Goal: Communication & Community: Answer question/provide support

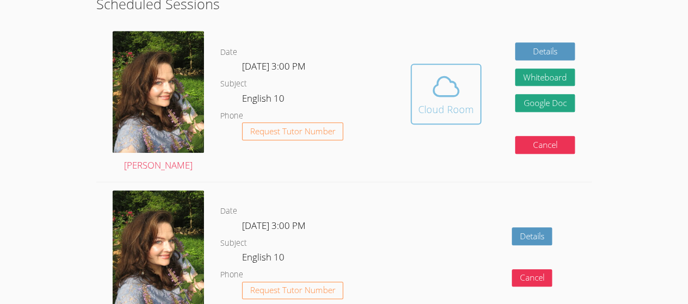
scroll to position [292, 0]
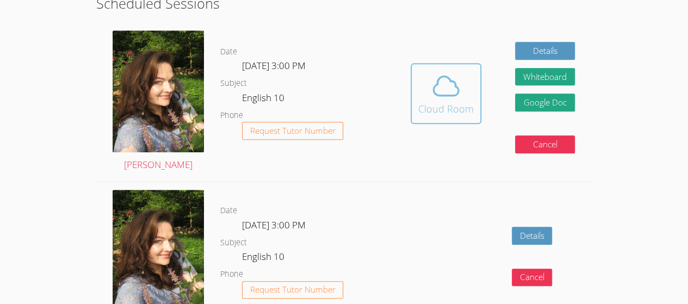
click at [458, 94] on icon at bounding box center [446, 86] width 30 height 30
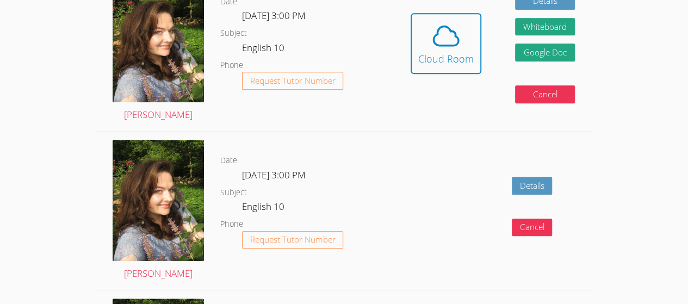
scroll to position [343, 0]
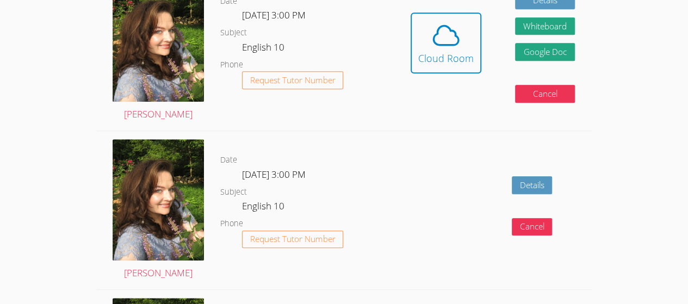
click at [336, 120] on div "Date [DATE] 3:00 PM Subject English 10 Phone Request Tutor Number" at bounding box center [307, 51] width 174 height 158
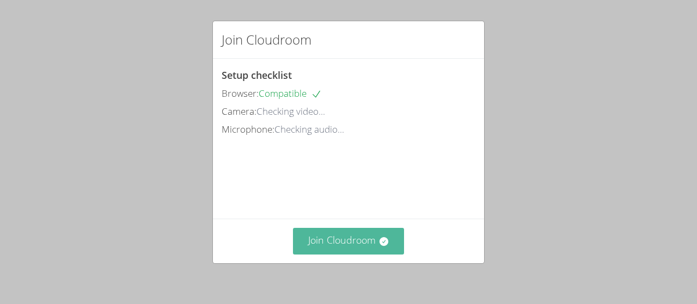
click at [341, 242] on button "Join Cloudroom" at bounding box center [349, 241] width 112 height 27
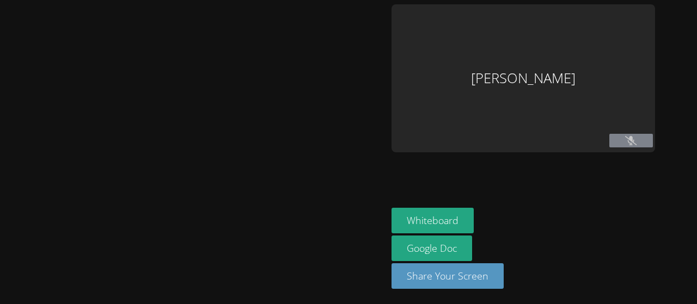
click at [310, 157] on div at bounding box center [193, 151] width 378 height 295
click at [633, 142] on icon at bounding box center [630, 140] width 11 height 9
click at [342, 125] on div at bounding box center [193, 151] width 378 height 295
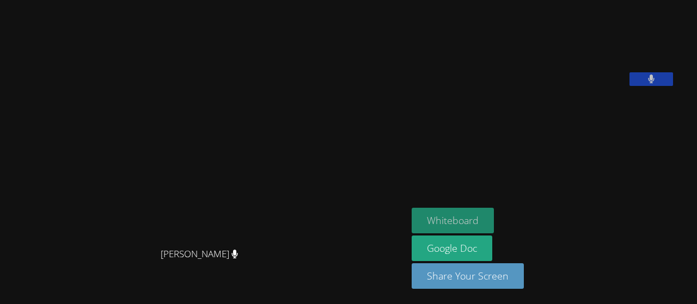
click at [475, 223] on button "Whiteboard" at bounding box center [452, 221] width 82 height 26
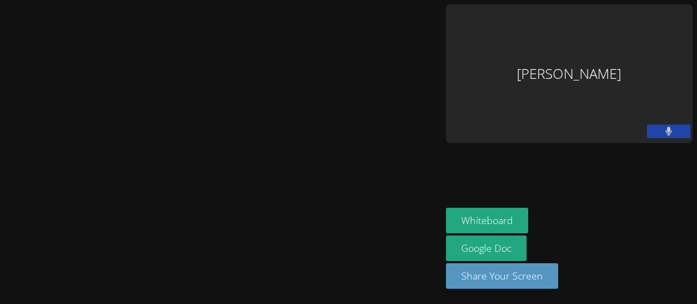
scroll to position [14, 0]
click at [302, 118] on video at bounding box center [220, 130] width 163 height 243
click at [672, 125] on button at bounding box center [668, 132] width 44 height 14
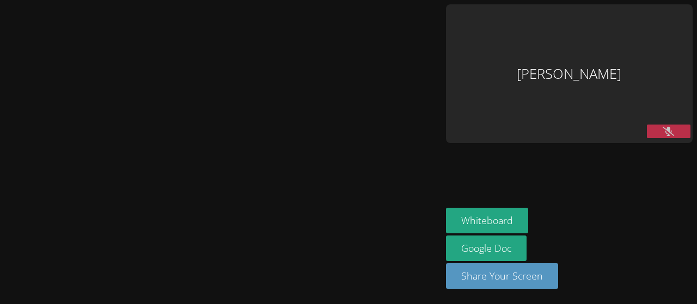
click at [672, 125] on button at bounding box center [668, 132] width 44 height 14
click at [665, 127] on icon at bounding box center [668, 131] width 7 height 9
click at [662, 127] on icon at bounding box center [667, 131] width 11 height 9
click at [266, 144] on video at bounding box center [220, 130] width 163 height 243
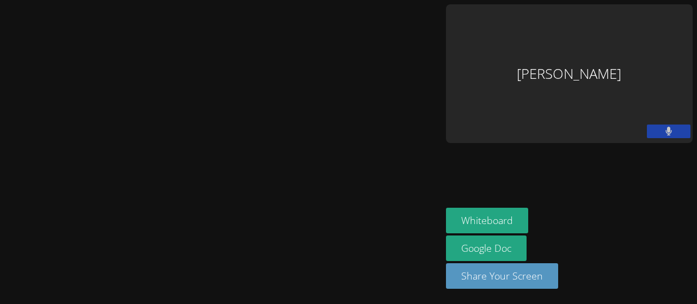
click at [664, 125] on button at bounding box center [668, 132] width 44 height 14
click at [658, 125] on button at bounding box center [668, 132] width 44 height 14
click at [665, 127] on icon at bounding box center [668, 131] width 7 height 9
click at [663, 127] on icon at bounding box center [667, 131] width 11 height 9
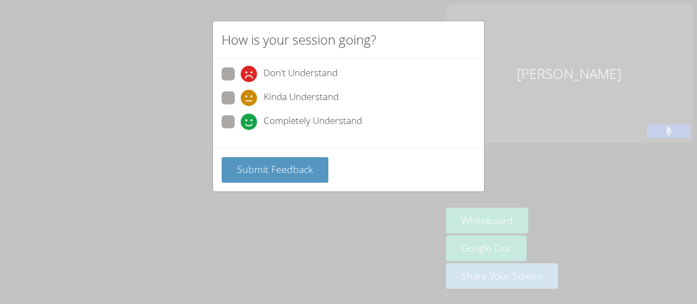
click at [241, 130] on span at bounding box center [241, 130] width 0 height 0
click at [241, 118] on input "Completely Understand" at bounding box center [245, 119] width 9 height 9
radio input "true"
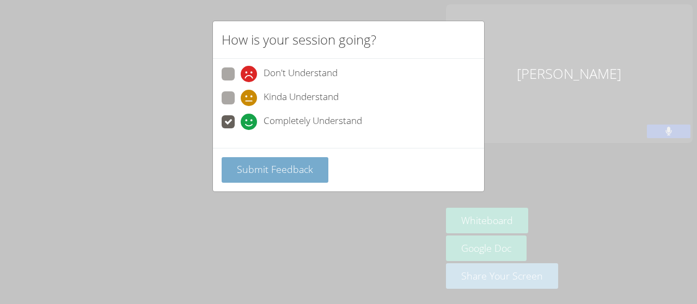
click at [250, 172] on span "Submit Feedback" at bounding box center [275, 169] width 76 height 13
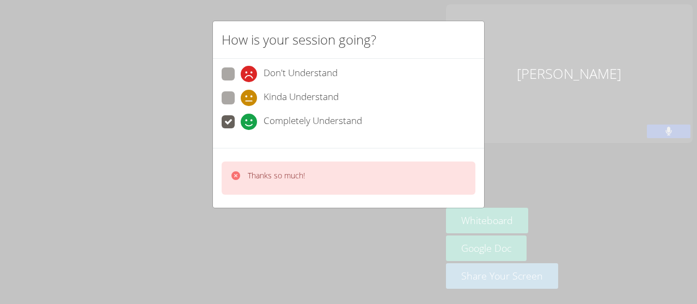
click at [157, 182] on div "How is your session going? Don't Understand Kinda Understand Completely Underst…" at bounding box center [348, 152] width 697 height 304
click at [239, 175] on icon at bounding box center [235, 175] width 9 height 9
